Goal: Consume media (video, audio)

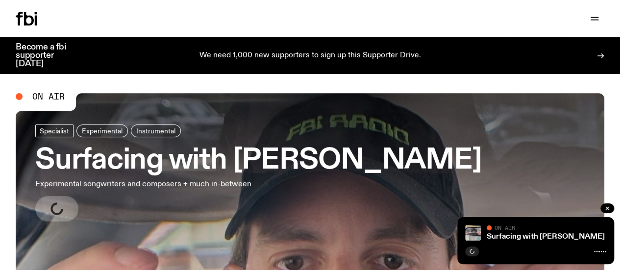
click at [168, 156] on h3 "Surfacing with [PERSON_NAME]" at bounding box center [258, 160] width 446 height 27
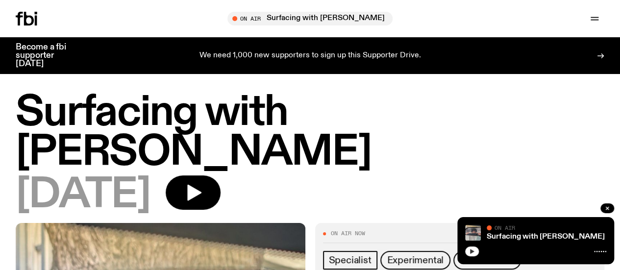
click at [472, 250] on icon "button" at bounding box center [472, 252] width 6 height 6
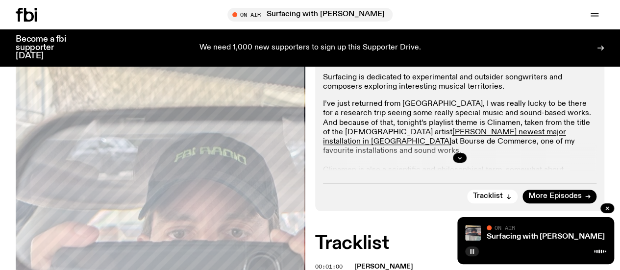
scroll to position [238, 0]
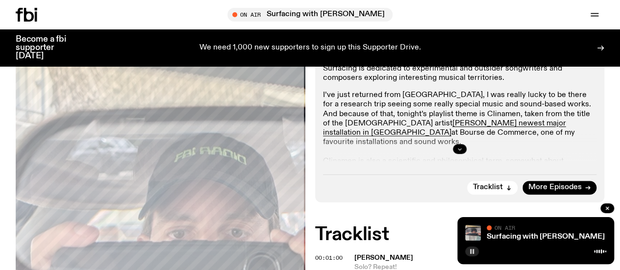
click at [460, 152] on icon "button" at bounding box center [460, 149] width 6 height 6
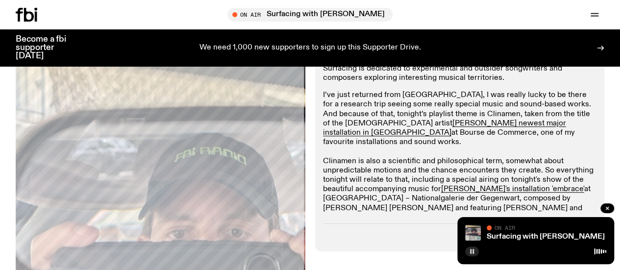
click at [449, 123] on p "I’ve just returned from [GEOGRAPHIC_DATA], I was really lucky to be there for a…" at bounding box center [460, 157] width 274 height 132
click at [428, 160] on p "I’ve just returned from [GEOGRAPHIC_DATA], I was really lucky to be there for a…" at bounding box center [460, 157] width 274 height 132
